Goal: Task Accomplishment & Management: Complete application form

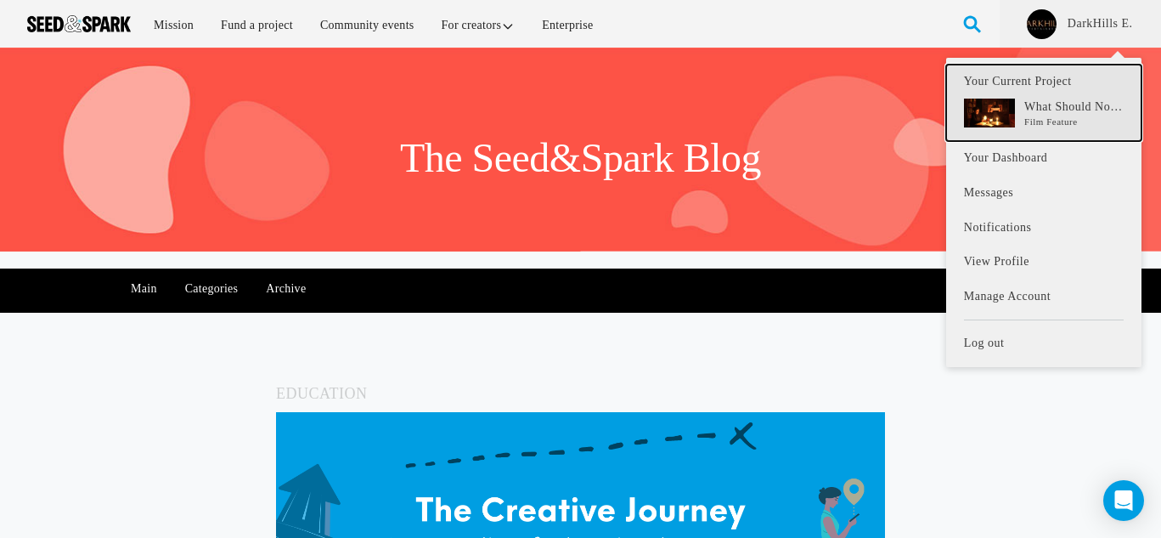
click at [1061, 114] on p "What Should Not Be" at bounding box center [1074, 107] width 99 height 17
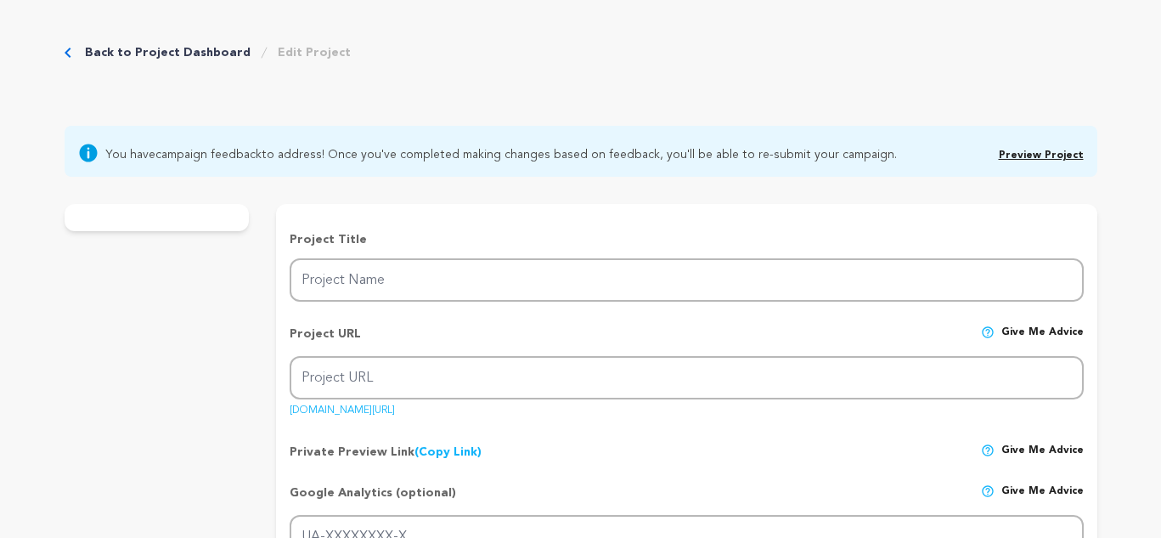
type input "What Should Not Be"
type input "what-should-not-be-1"
type input "A psychological horror film, a confusing and disturbing relationship between a …"
type textarea "[PERSON_NAME] is reunited with her daughter [PERSON_NAME] after giving her up f…"
type textarea "This film exposes the harshness of a mother-daughter relationship that escapes …"
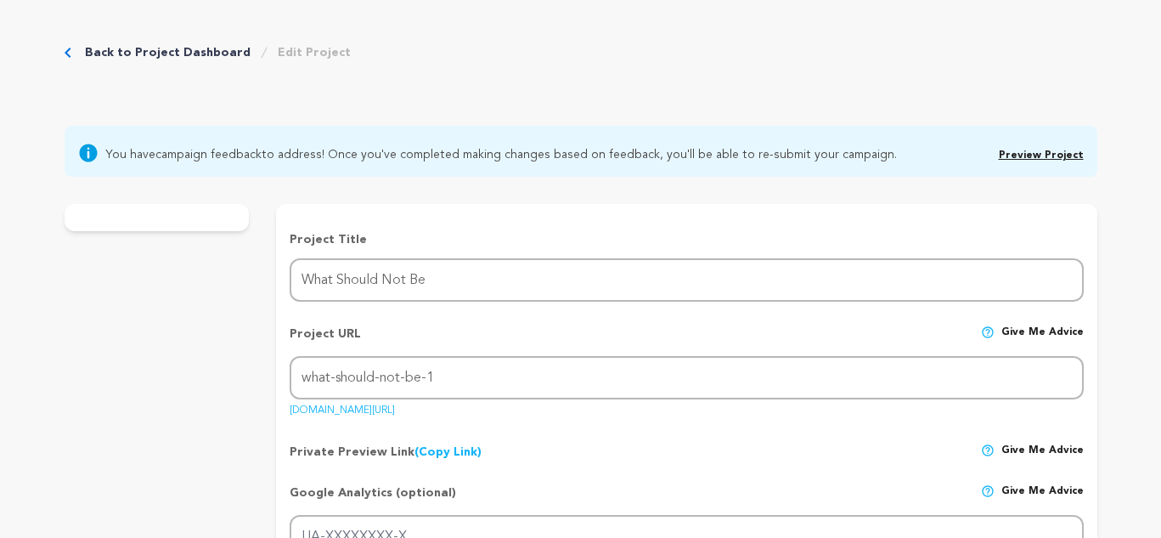
radio input "true"
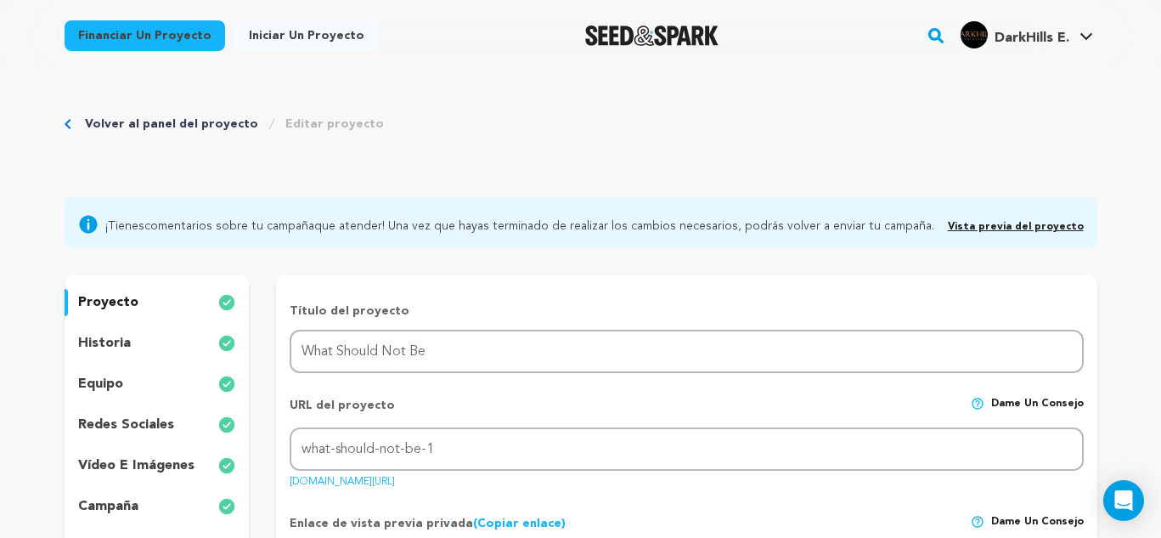
click at [831, 150] on div "Volver al panel del proyecto Editar proyecto" at bounding box center [581, 141] width 1033 height 112
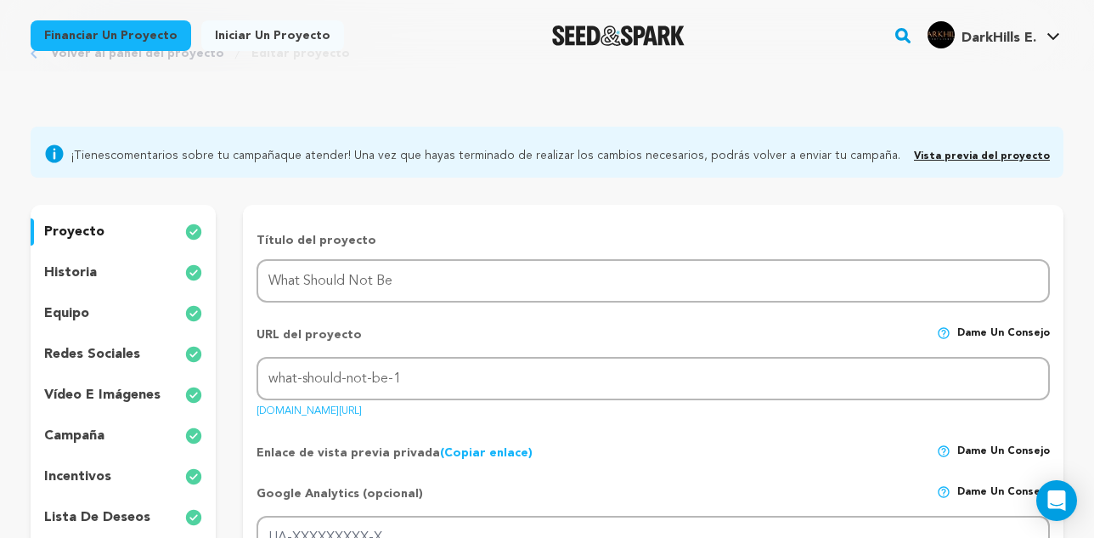
scroll to position [85, 0]
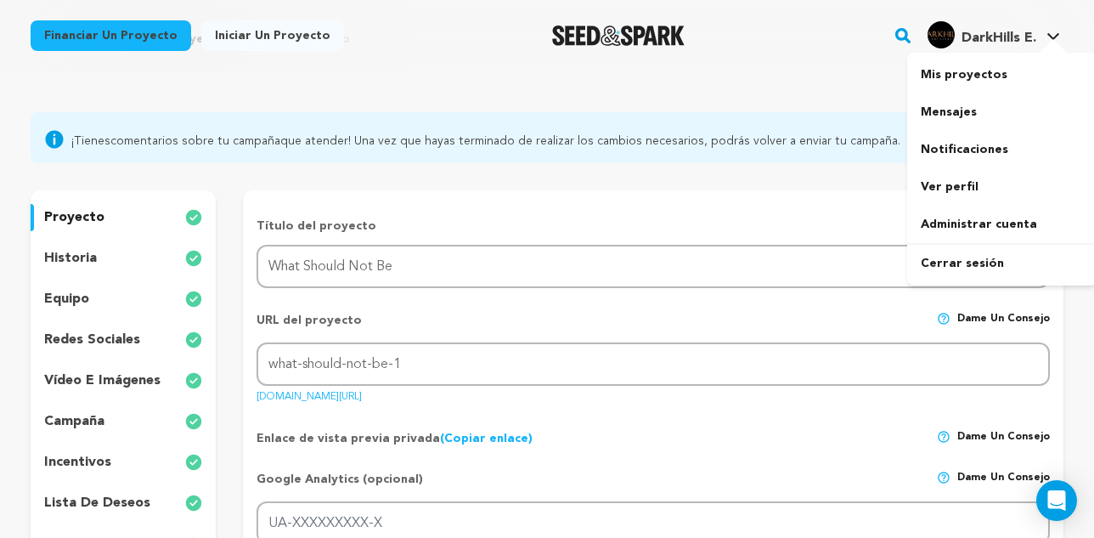
click at [991, 43] on font "DarkHills E." at bounding box center [999, 38] width 75 height 14
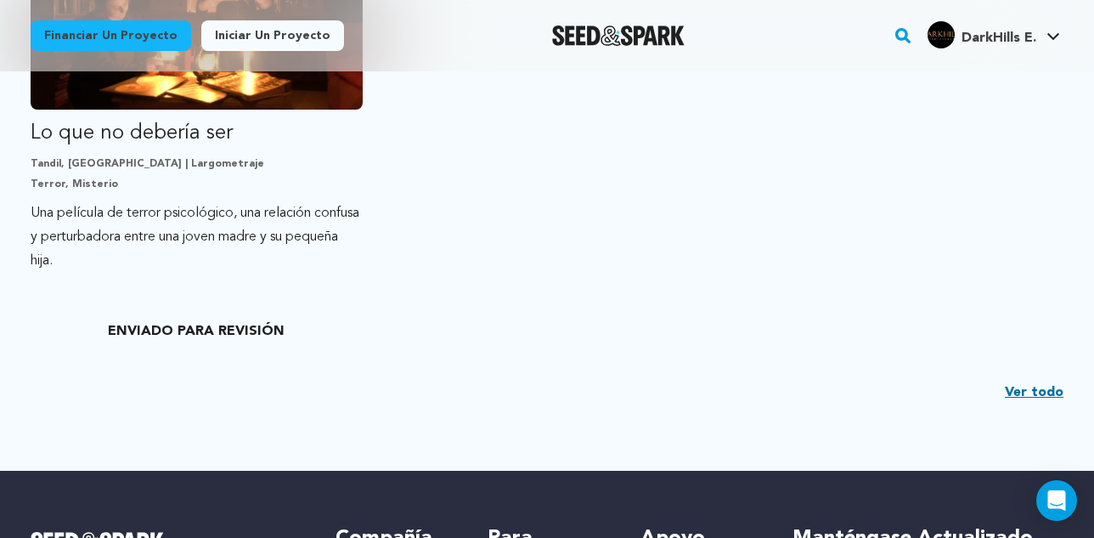
scroll to position [595, 0]
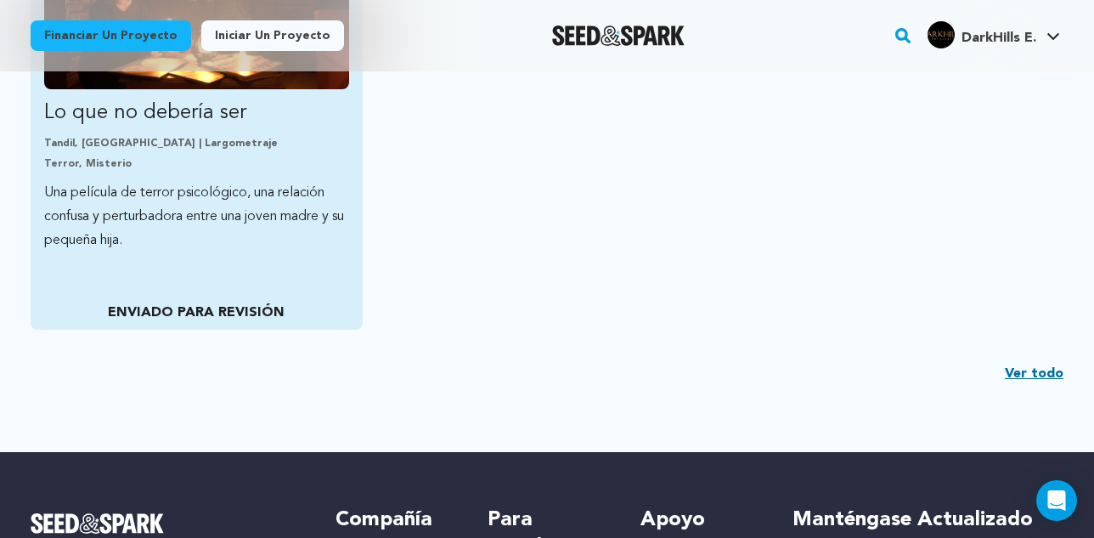
click at [252, 310] on font "ENVIADO PARA REVISIÓN" at bounding box center [196, 313] width 177 height 14
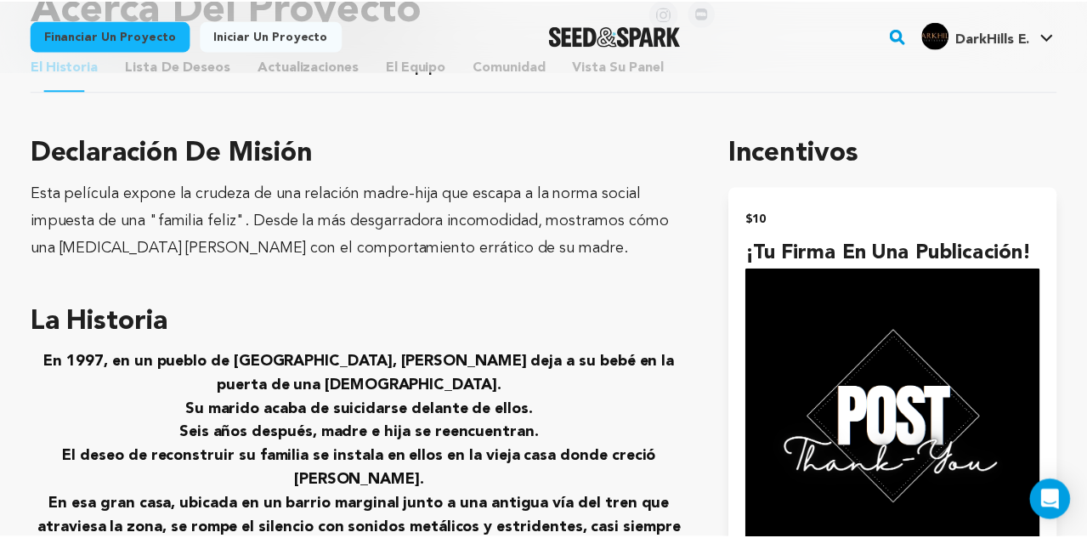
scroll to position [765, 0]
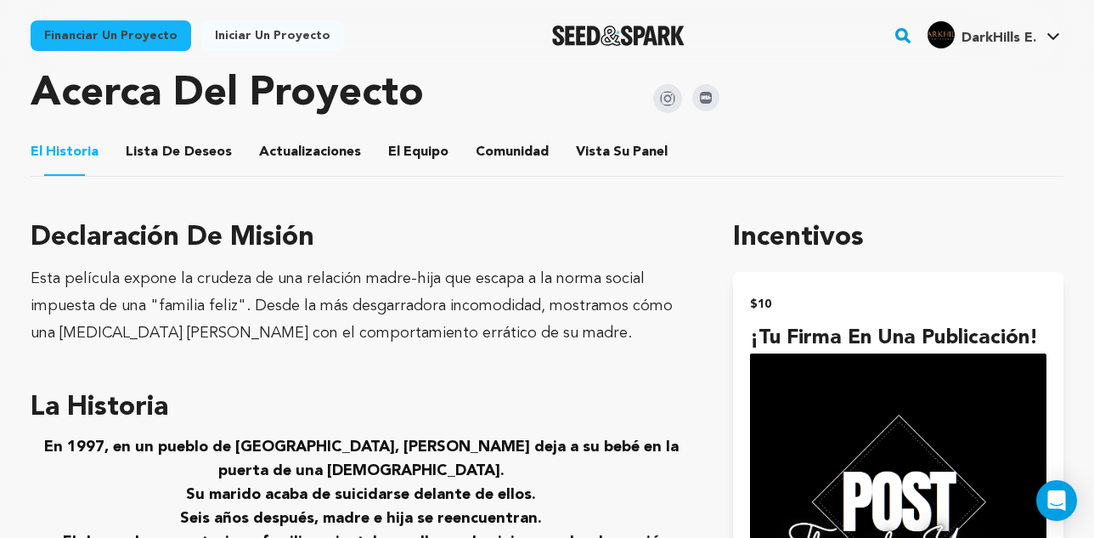
click at [399, 149] on button "El equipo" at bounding box center [418, 155] width 41 height 41
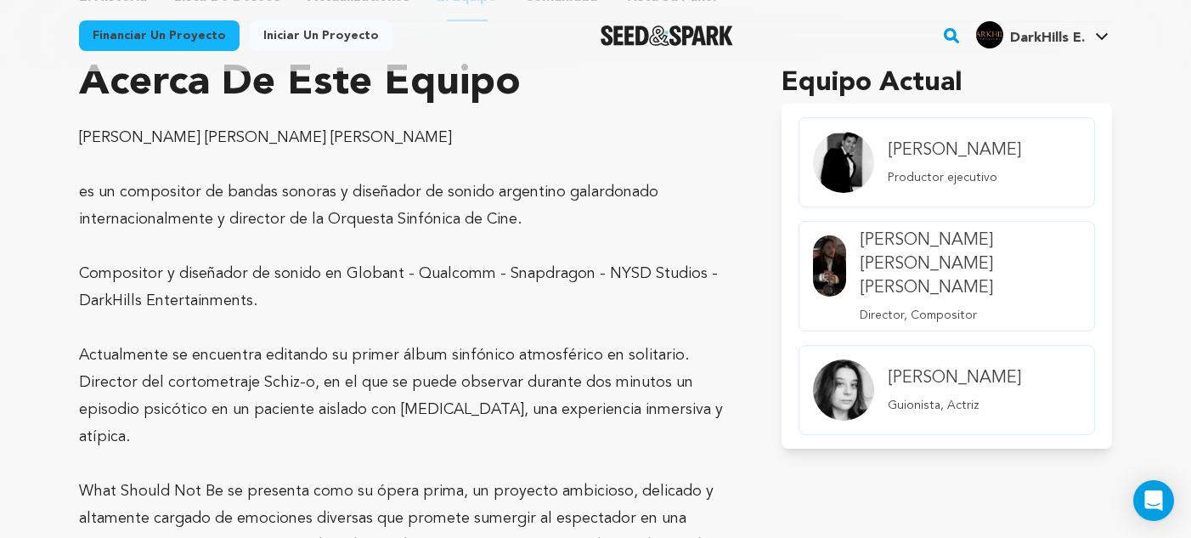
scroll to position [880, 0]
